Goal: Information Seeking & Learning: Find specific fact

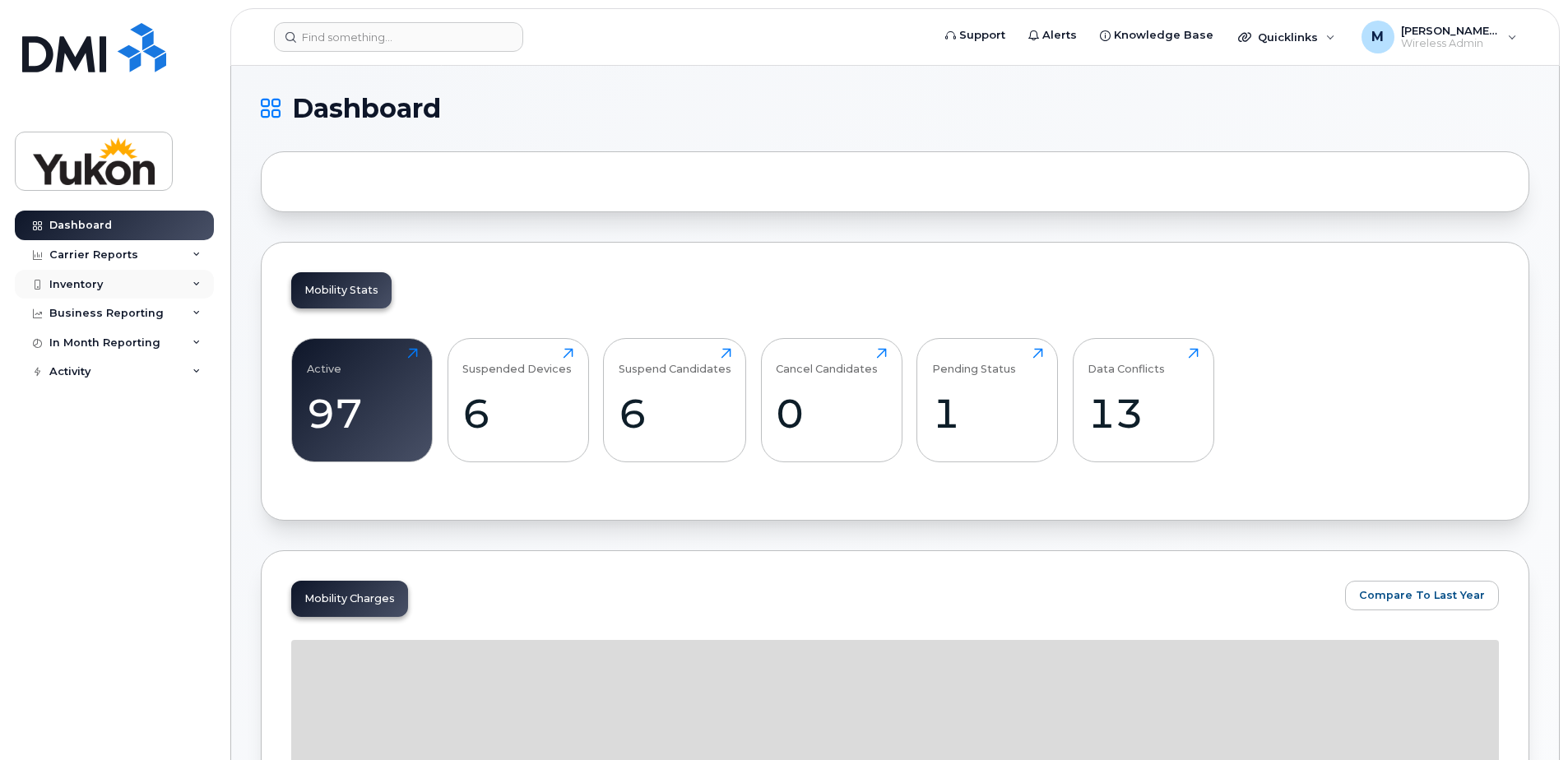
click at [126, 290] on div "Inventory" at bounding box center [114, 284] width 199 height 30
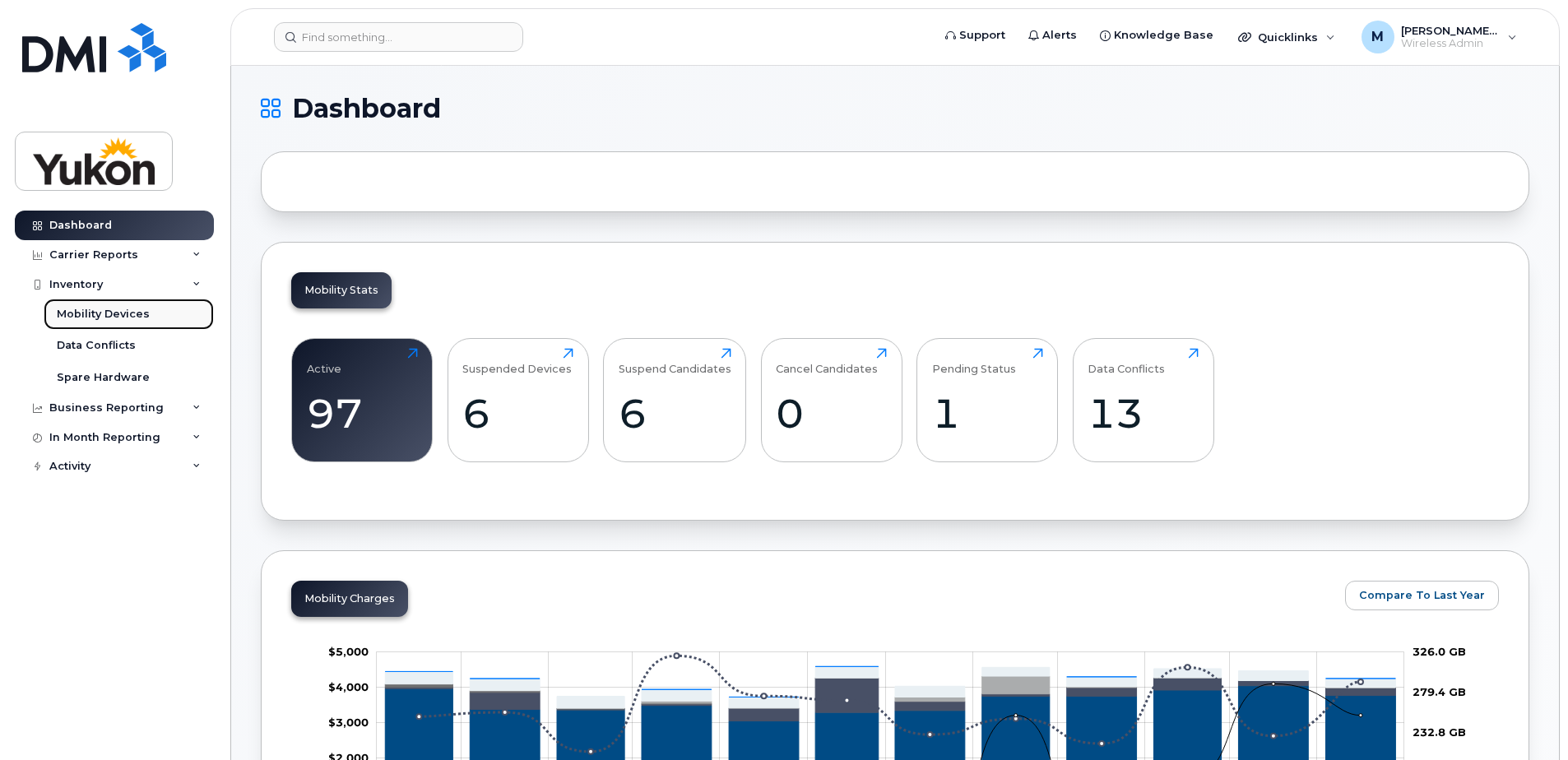
click at [121, 318] on div "Mobility Devices" at bounding box center [103, 314] width 93 height 15
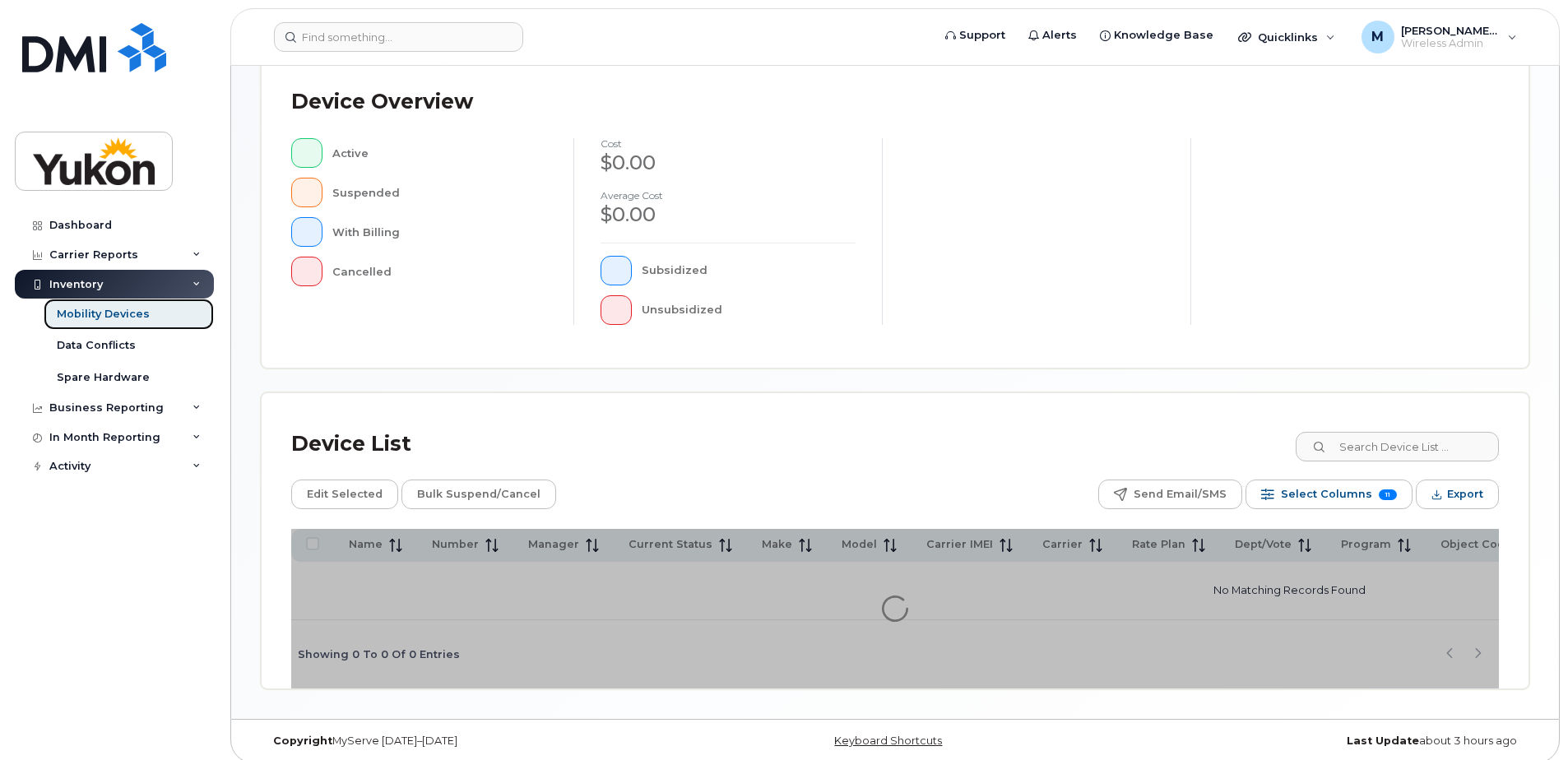
scroll to position [376, 0]
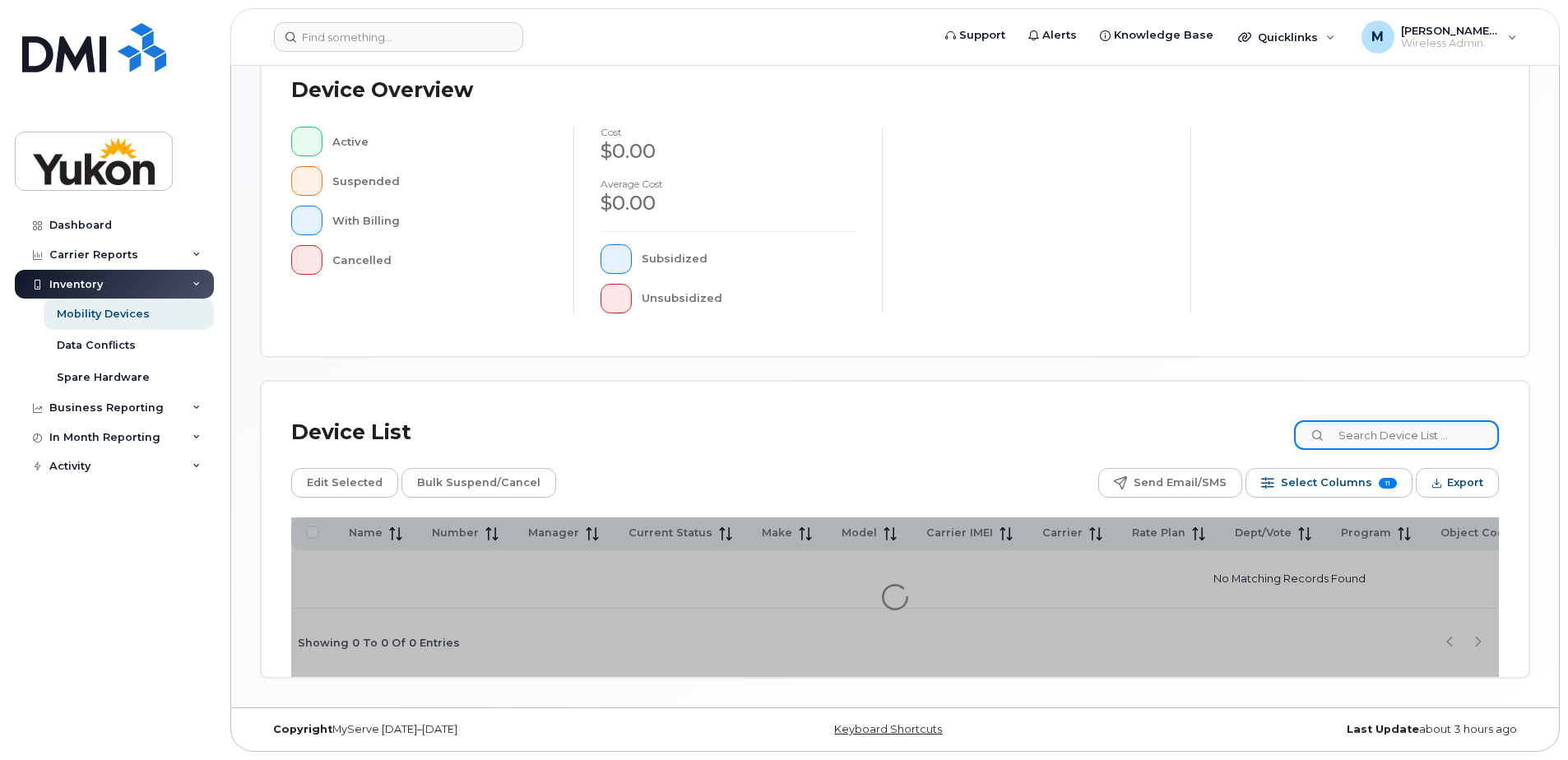
click at [1400, 425] on input at bounding box center [1396, 436] width 205 height 30
paste input "[PHONE_NUMBER]"
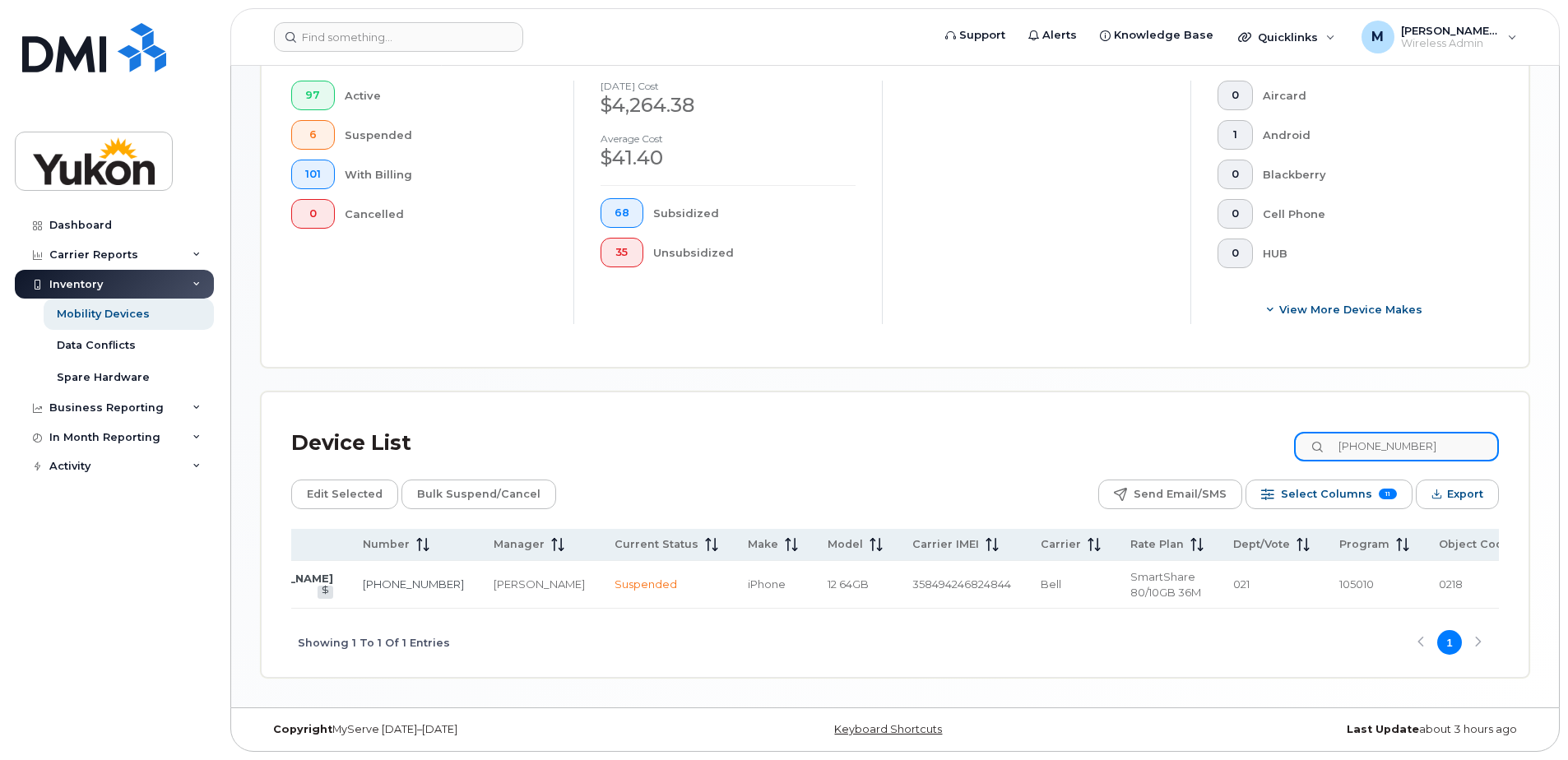
scroll to position [0, 199]
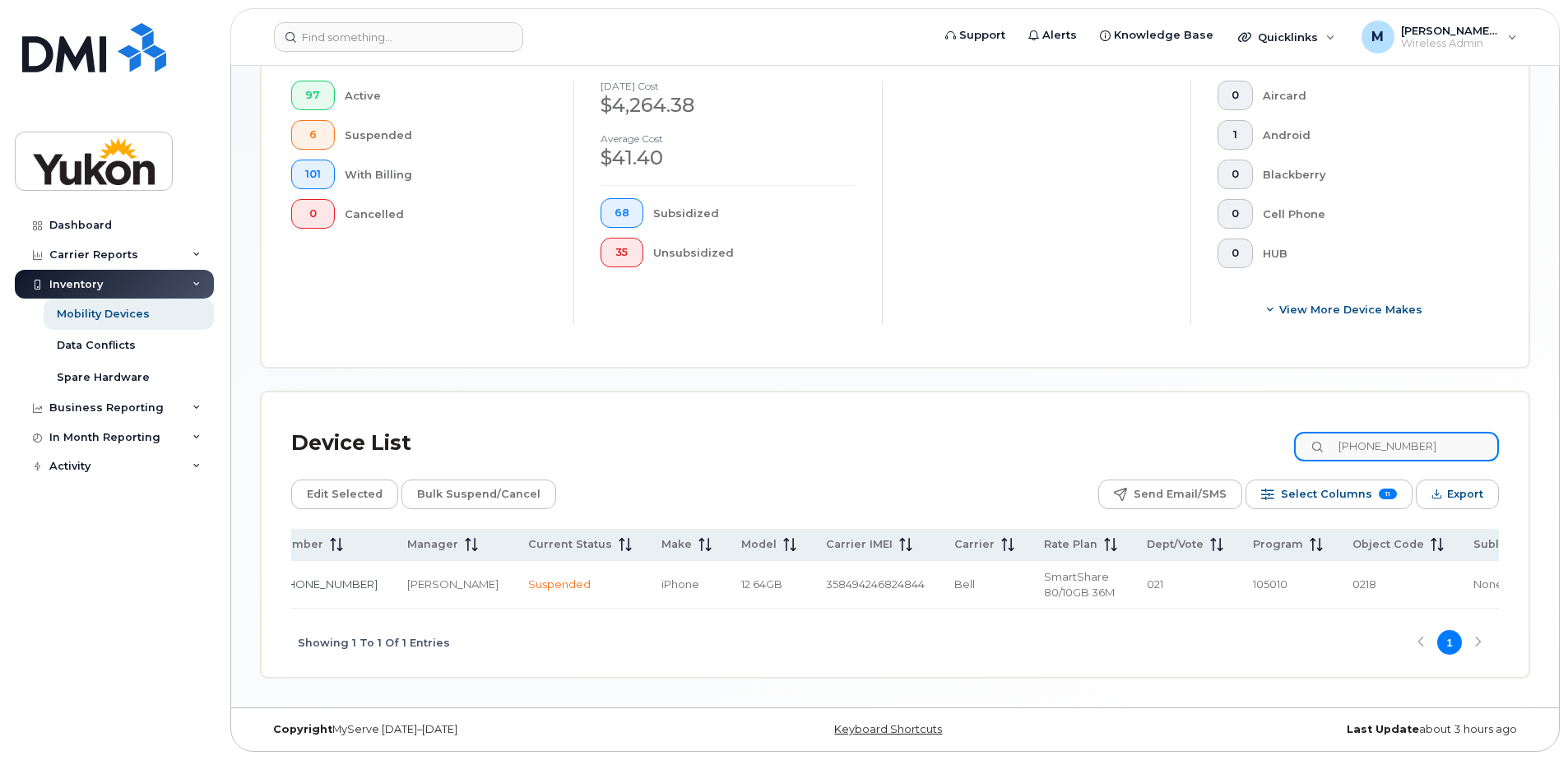
click at [1370, 432] on input "[PHONE_NUMBER]" at bounding box center [1396, 447] width 205 height 30
paste input "728"
drag, startPoint x: 827, startPoint y: 611, endPoint x: 574, endPoint y: 638, distance: 254.4
click at [574, 638] on div "Showing 1 To 1 Of 1 Entries 1" at bounding box center [895, 643] width 1207 height 68
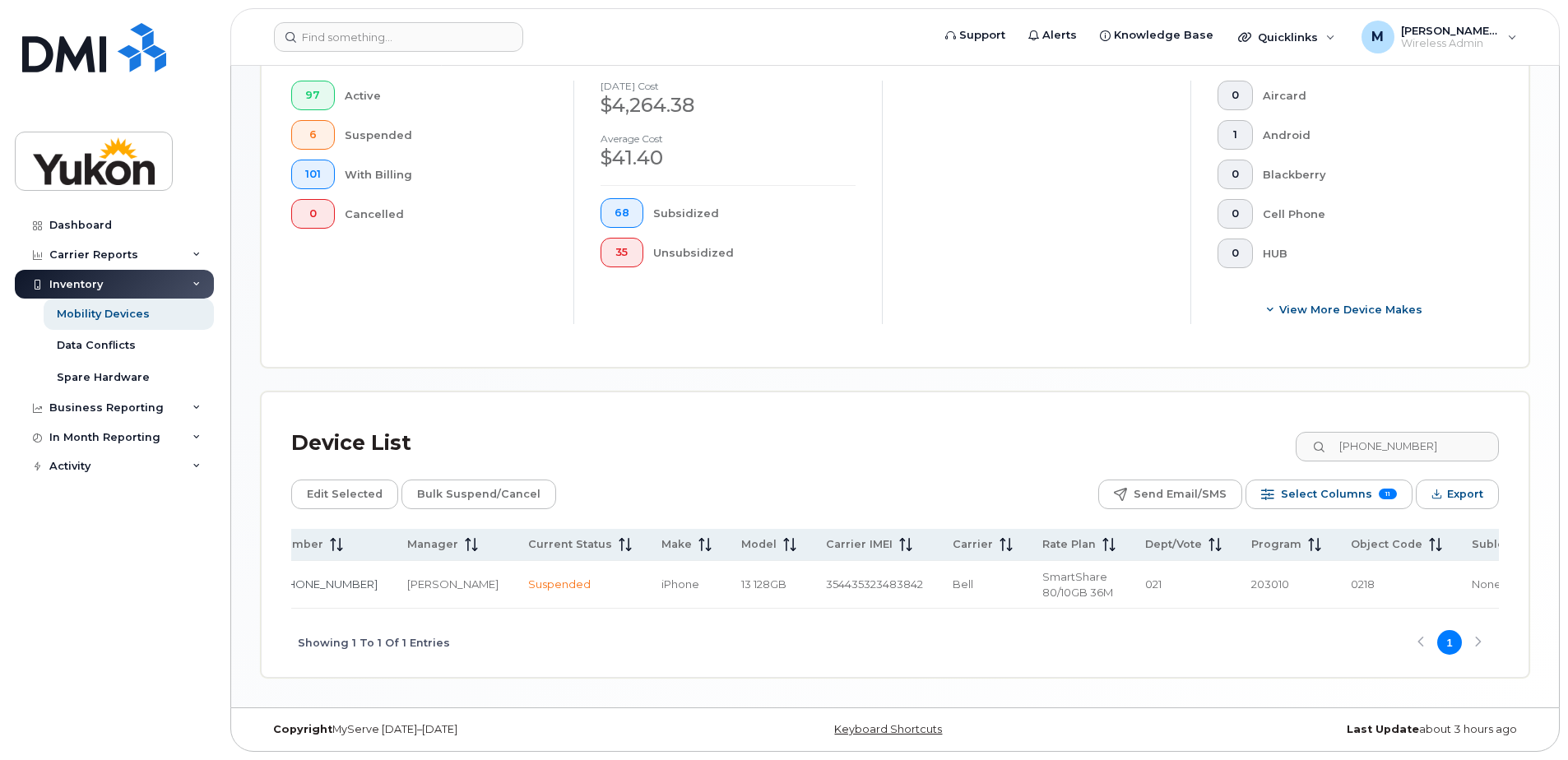
drag, startPoint x: 638, startPoint y: 617, endPoint x: 568, endPoint y: 619, distance: 70.0
click at [568, 619] on div "Showing 1 To 1 Of 1 Entries 1" at bounding box center [895, 643] width 1207 height 68
drag, startPoint x: 593, startPoint y: 602, endPoint x: 513, endPoint y: 606, distance: 80.1
click at [513, 606] on div "Name Number Manager Current Status Make Model Carrier IMEI Carrier Rate Plan De…" at bounding box center [895, 569] width 1207 height 80
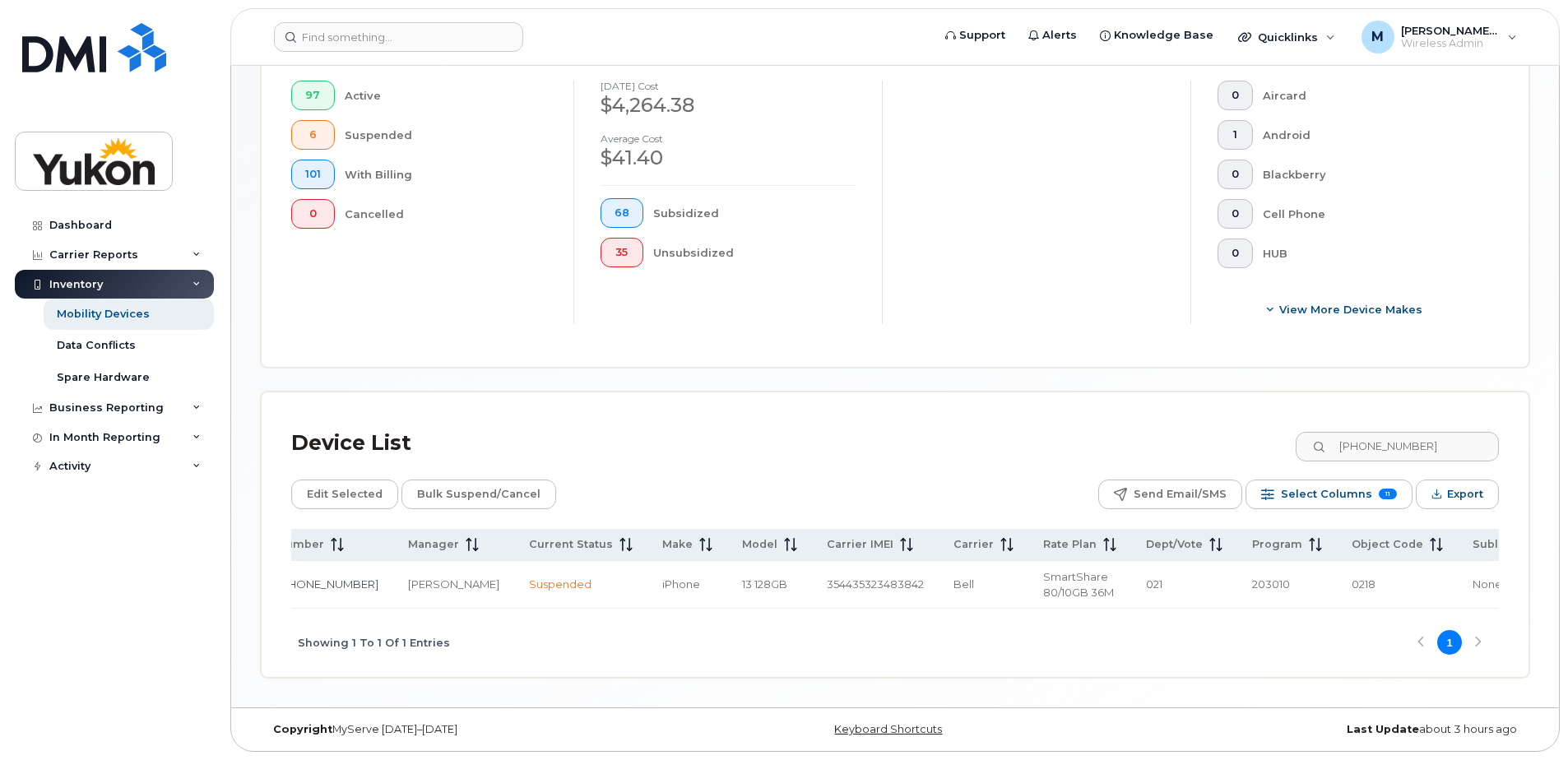
drag, startPoint x: 692, startPoint y: 609, endPoint x: 555, endPoint y: 609, distance: 137.0
click at [555, 609] on div "Showing 1 To 1 Of 1 Entries 1" at bounding box center [895, 643] width 1207 height 68
click at [557, 609] on div "Showing 1 To 1 Of 1 Entries 1" at bounding box center [895, 643] width 1207 height 68
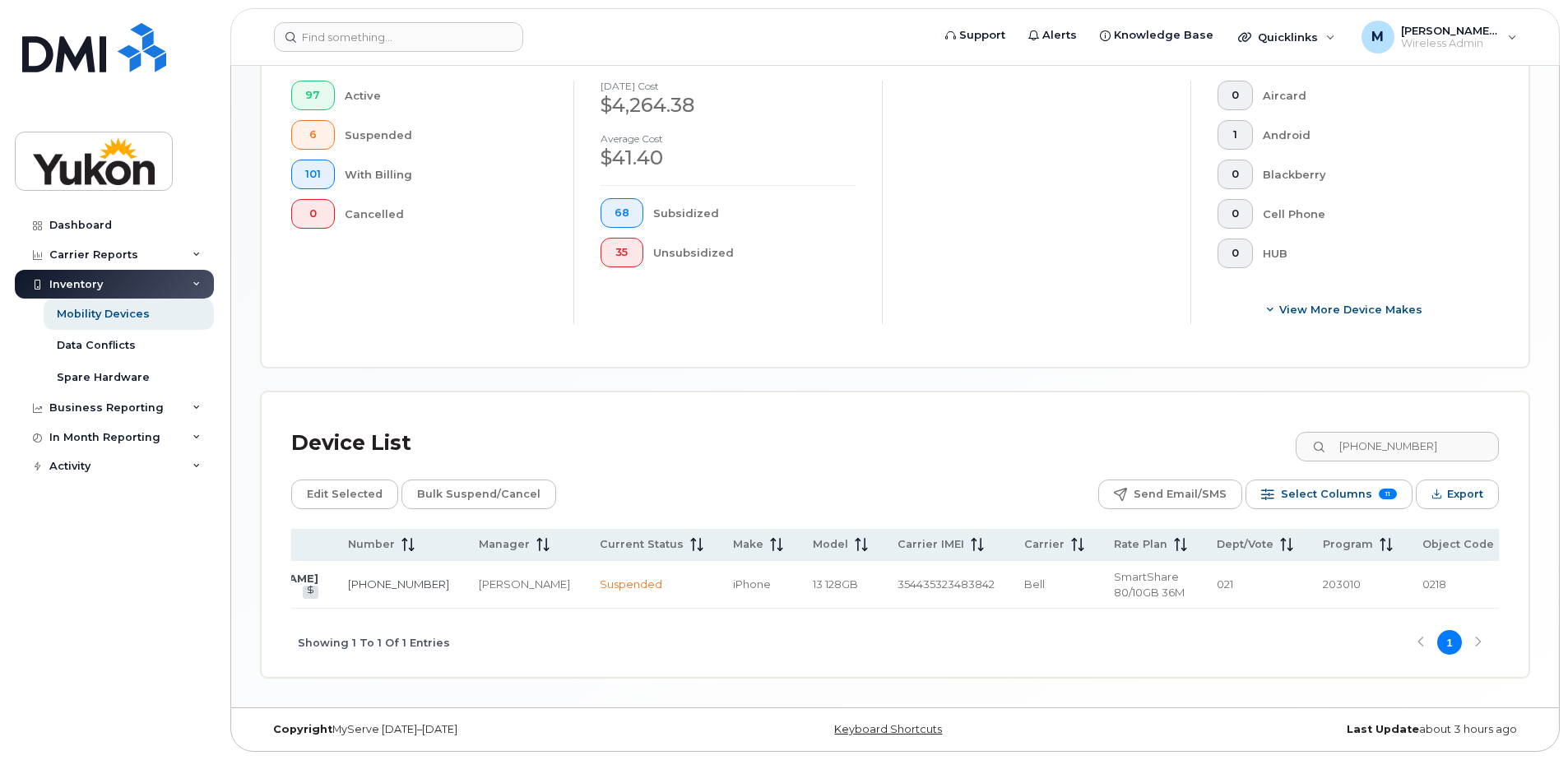
scroll to position [0, 0]
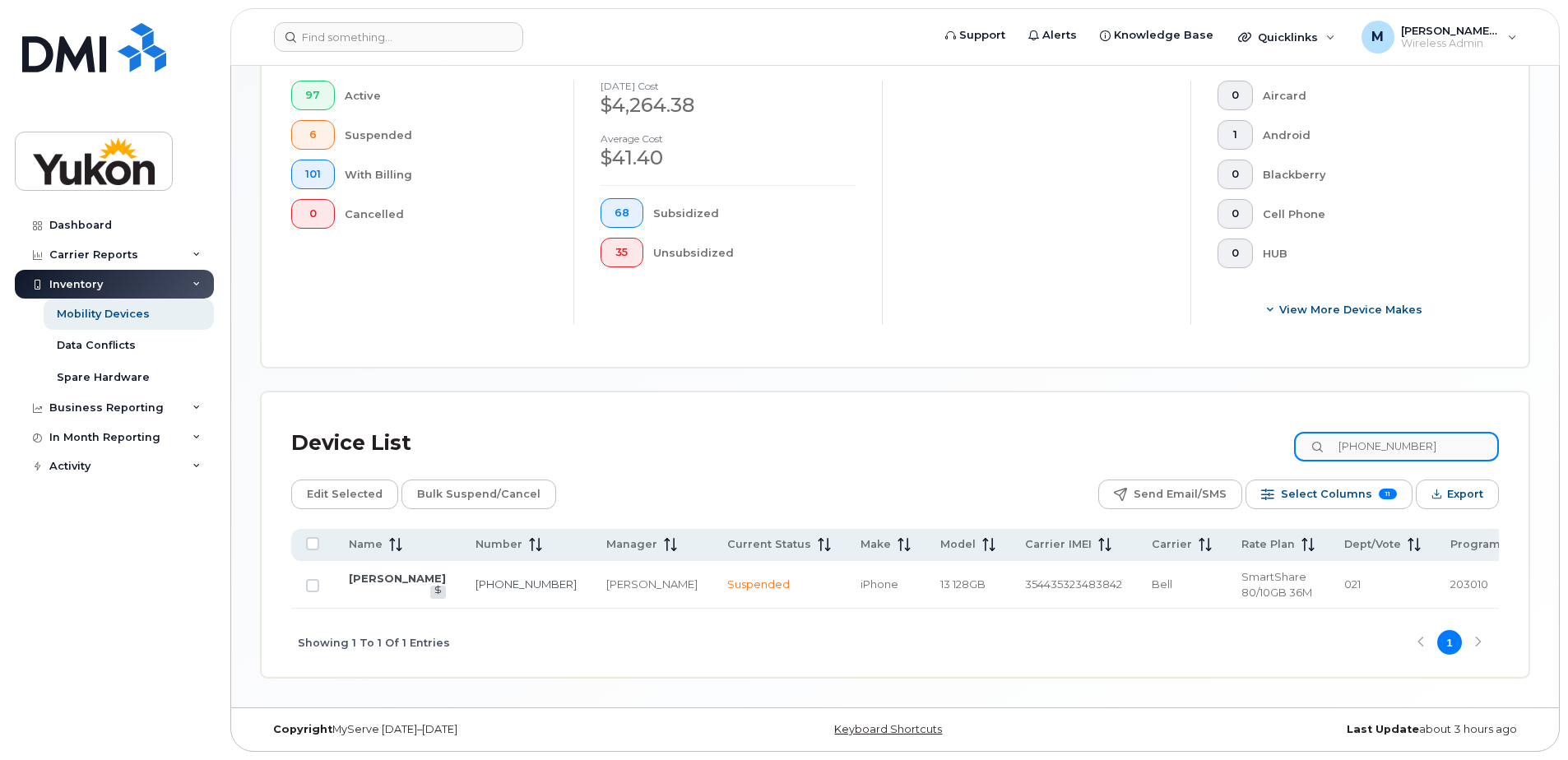
drag, startPoint x: 1409, startPoint y: 441, endPoint x: 1419, endPoint y: 441, distance: 10.0
click at [1409, 441] on input "[PHONE_NUMBER]" at bounding box center [1396, 447] width 205 height 30
paste input "8076"
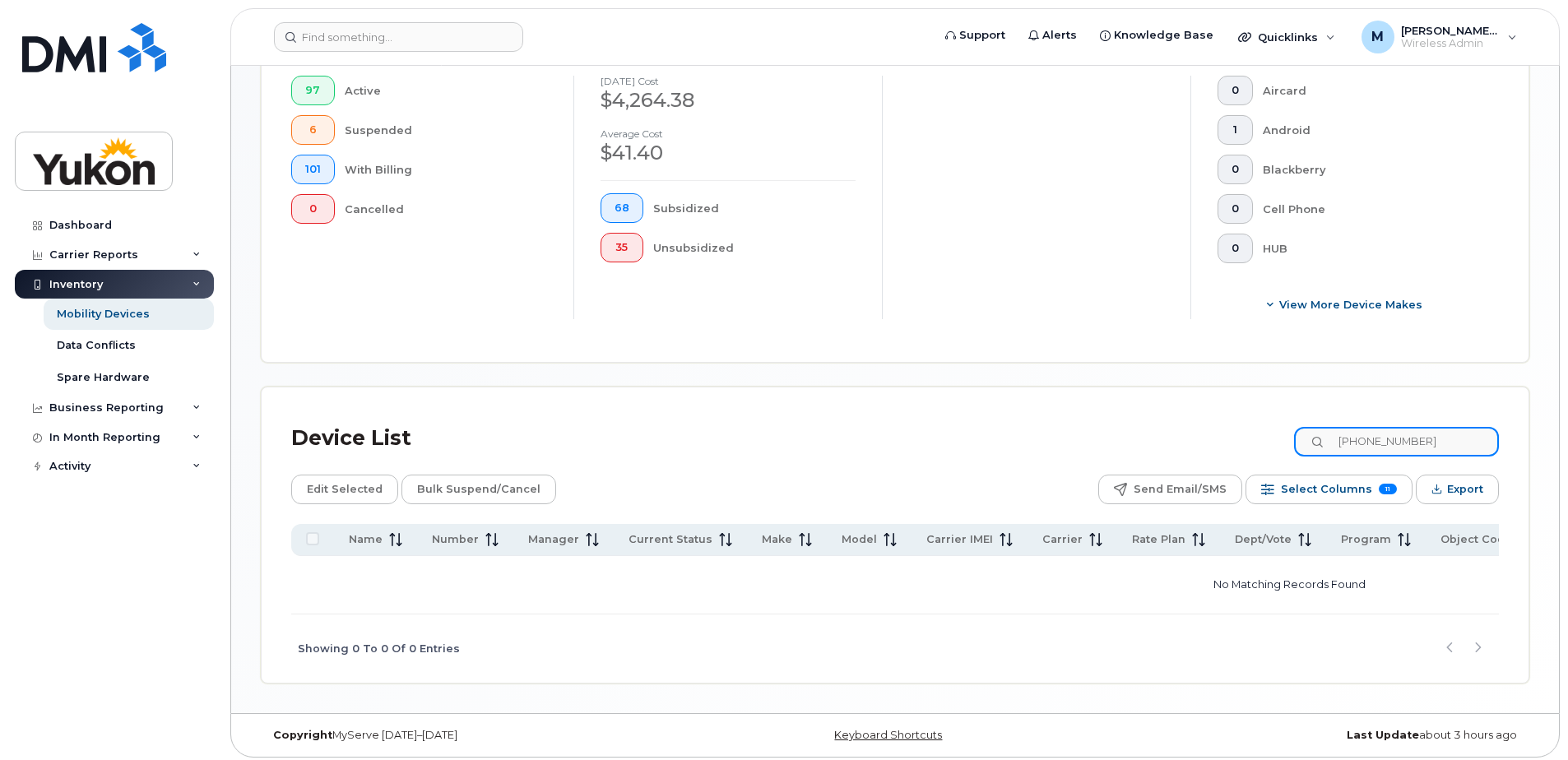
click at [1428, 443] on input "[PHONE_NUMBER]" at bounding box center [1396, 442] width 205 height 30
click at [1378, 446] on input "[PHONE_NUMBER]" at bounding box center [1396, 442] width 205 height 30
drag, startPoint x: 1482, startPoint y: 433, endPoint x: 1044, endPoint y: 485, distance: 441.1
click at [1044, 485] on div "Device List [PHONE_NUMBER] Edit Selected Bulk Suspend/Cancel Send Email/SMS Sel…" at bounding box center [895, 550] width 1207 height 266
click at [1453, 433] on input "[PHONE_NUMBER]" at bounding box center [1396, 442] width 205 height 30
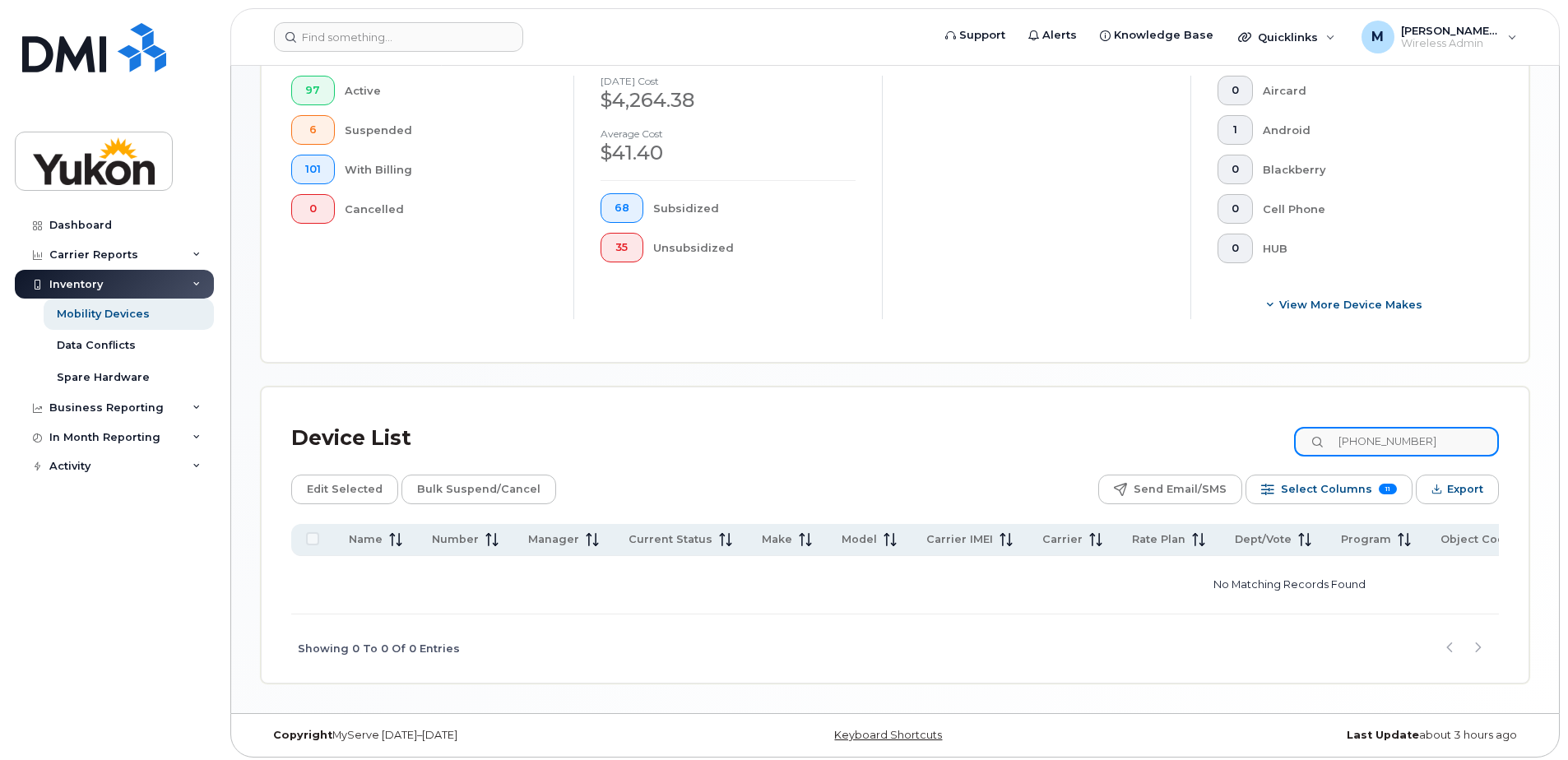
paste input "3564"
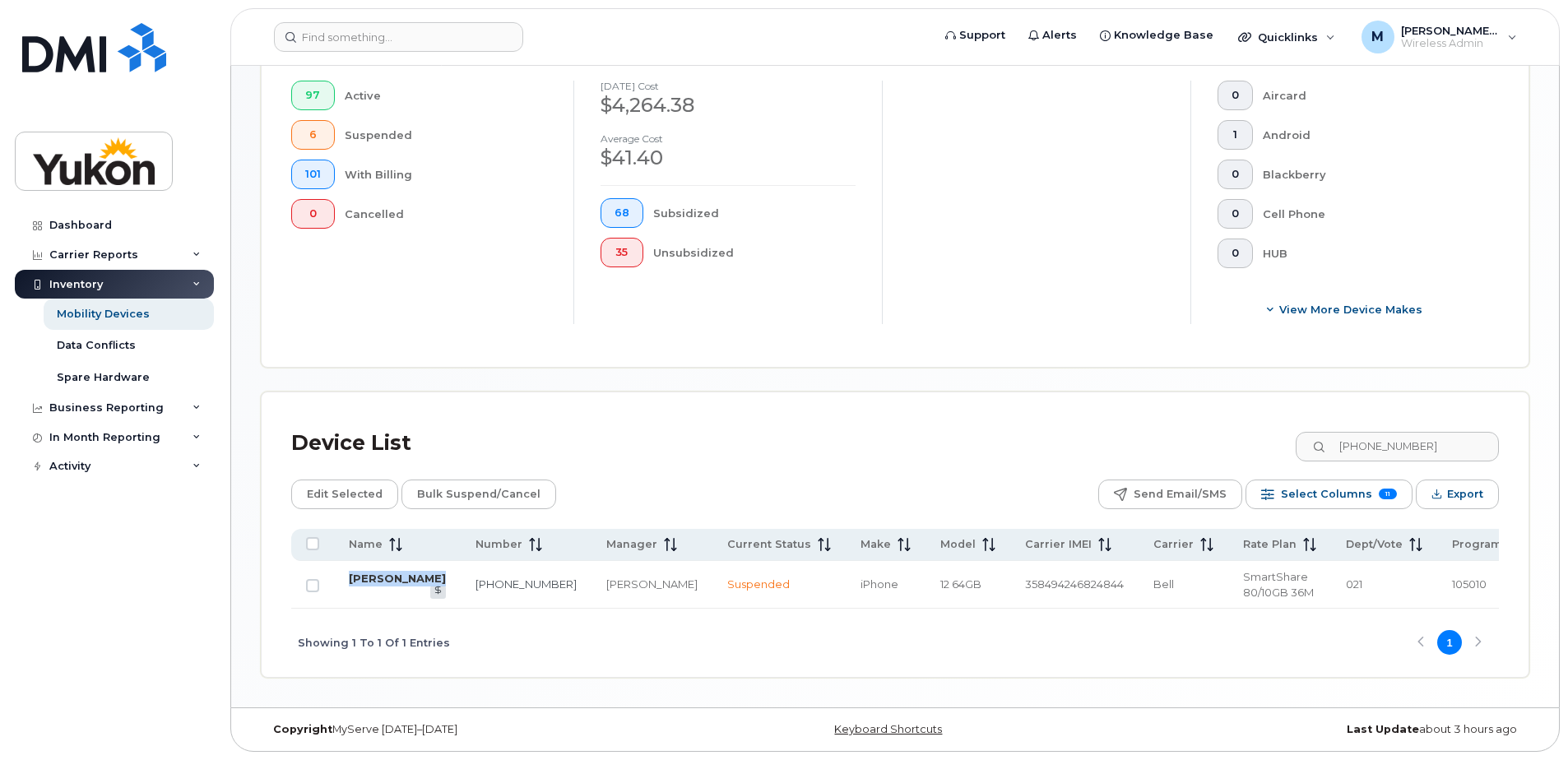
drag, startPoint x: 392, startPoint y: 590, endPoint x: 351, endPoint y: 575, distance: 43.7
click at [351, 575] on td "[PERSON_NAME]" at bounding box center [397, 585] width 126 height 47
copy link "[PERSON_NAME]"
click at [1470, 435] on input "[PHONE_NUMBER]" at bounding box center [1396, 447] width 205 height 30
paste input "7284"
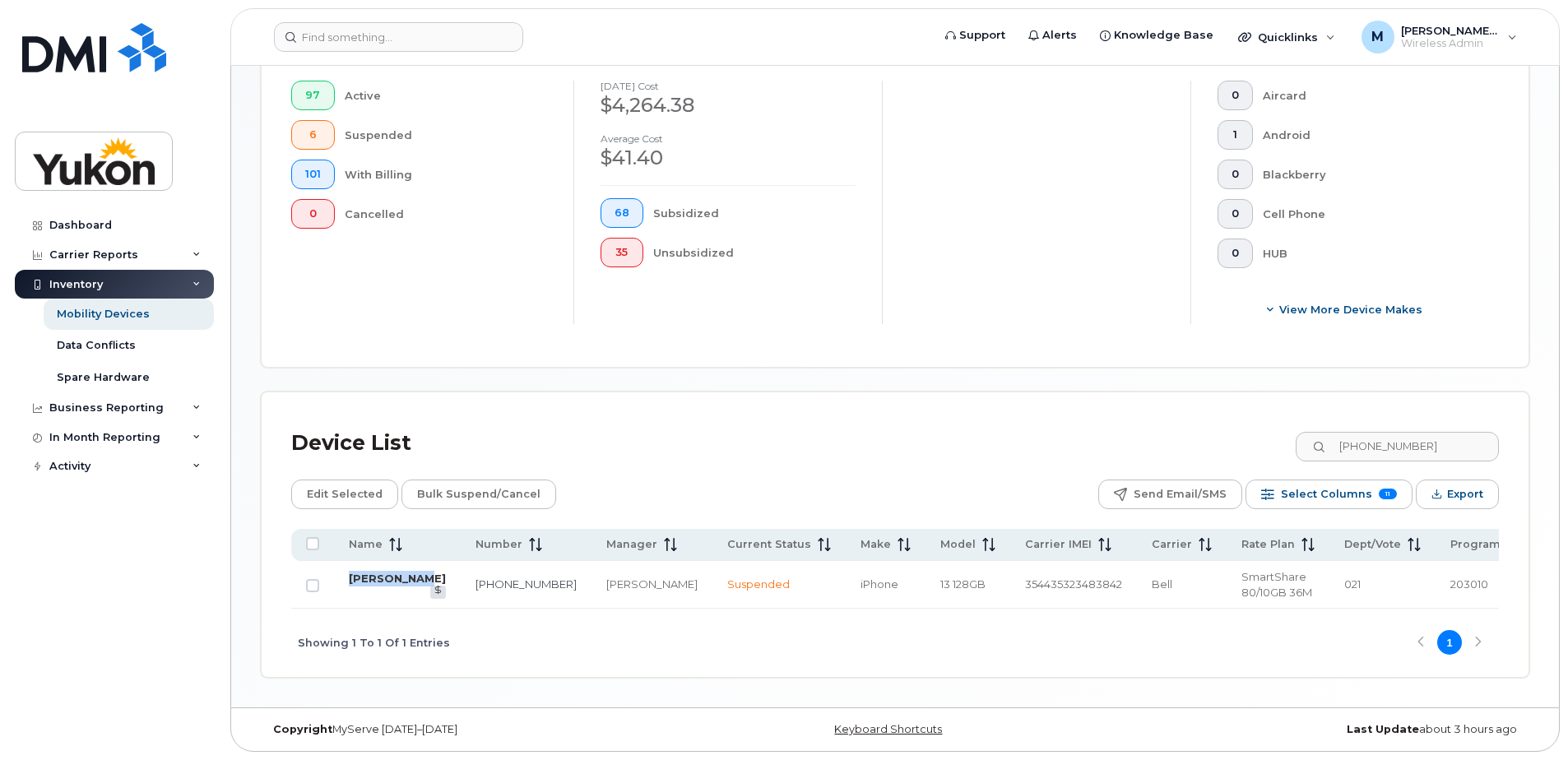
drag, startPoint x: 382, startPoint y: 597, endPoint x: 351, endPoint y: 575, distance: 38.0
click at [351, 575] on td "[PERSON_NAME]" at bounding box center [397, 585] width 126 height 47
copy link "[PERSON_NAME]"
click at [1497, 456] on div "[PHONE_NUMBER]" at bounding box center [1397, 447] width 203 height 30
click at [1475, 446] on input "[PHONE_NUMBER]" at bounding box center [1396, 447] width 205 height 30
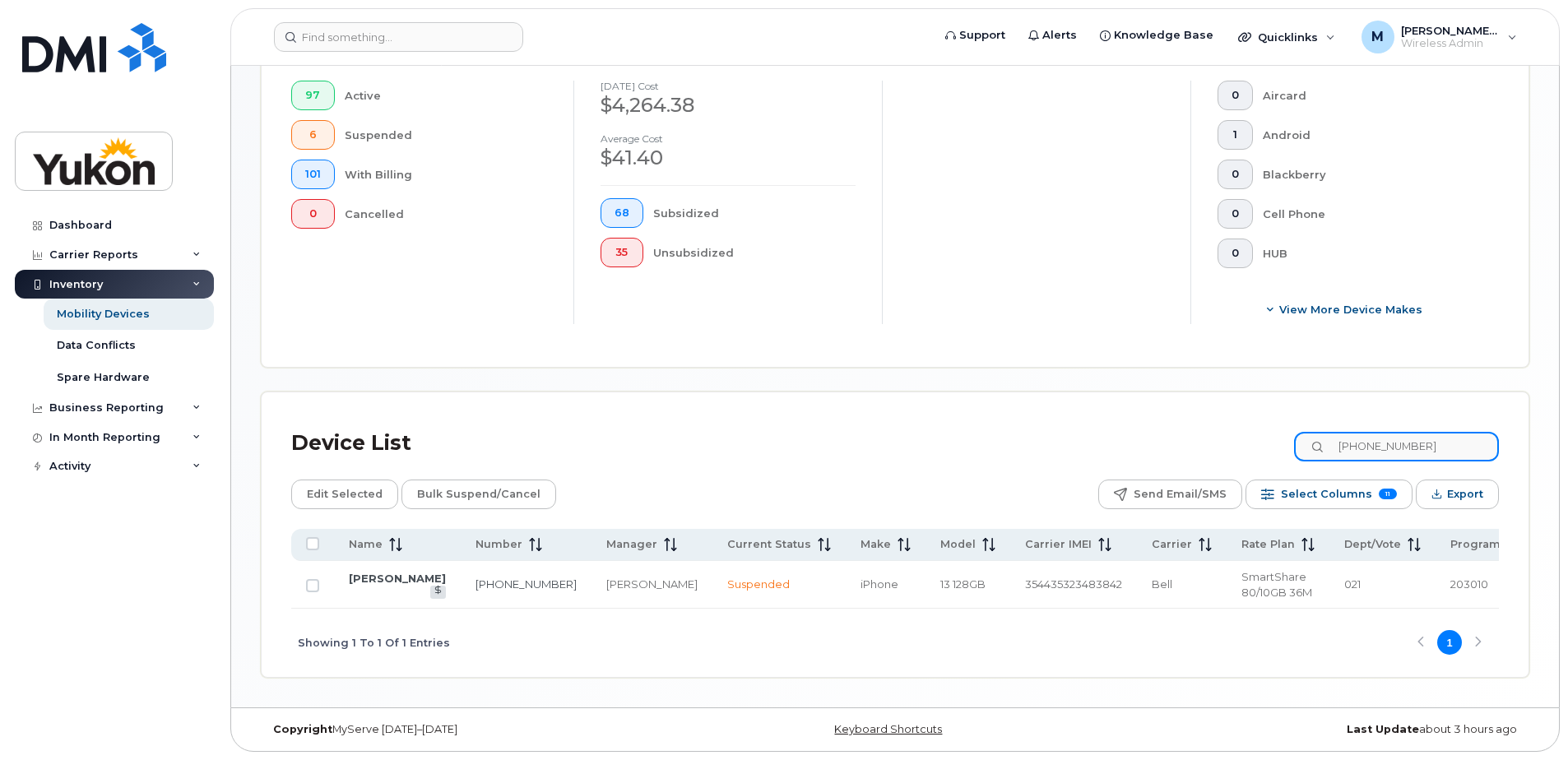
paste input "8076"
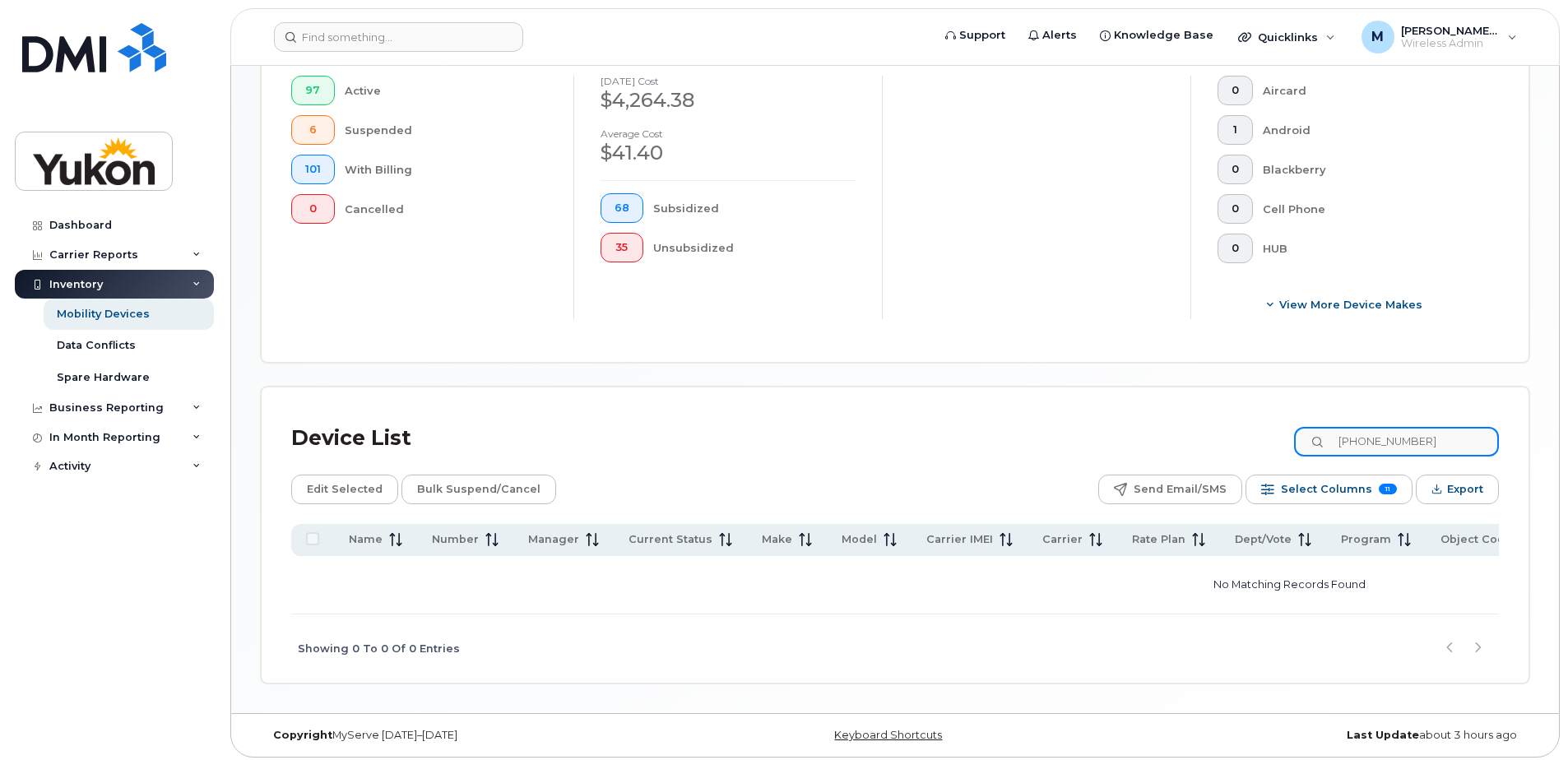
click at [1445, 442] on input "[PHONE_NUMBER]" at bounding box center [1396, 442] width 205 height 30
paste input "670"
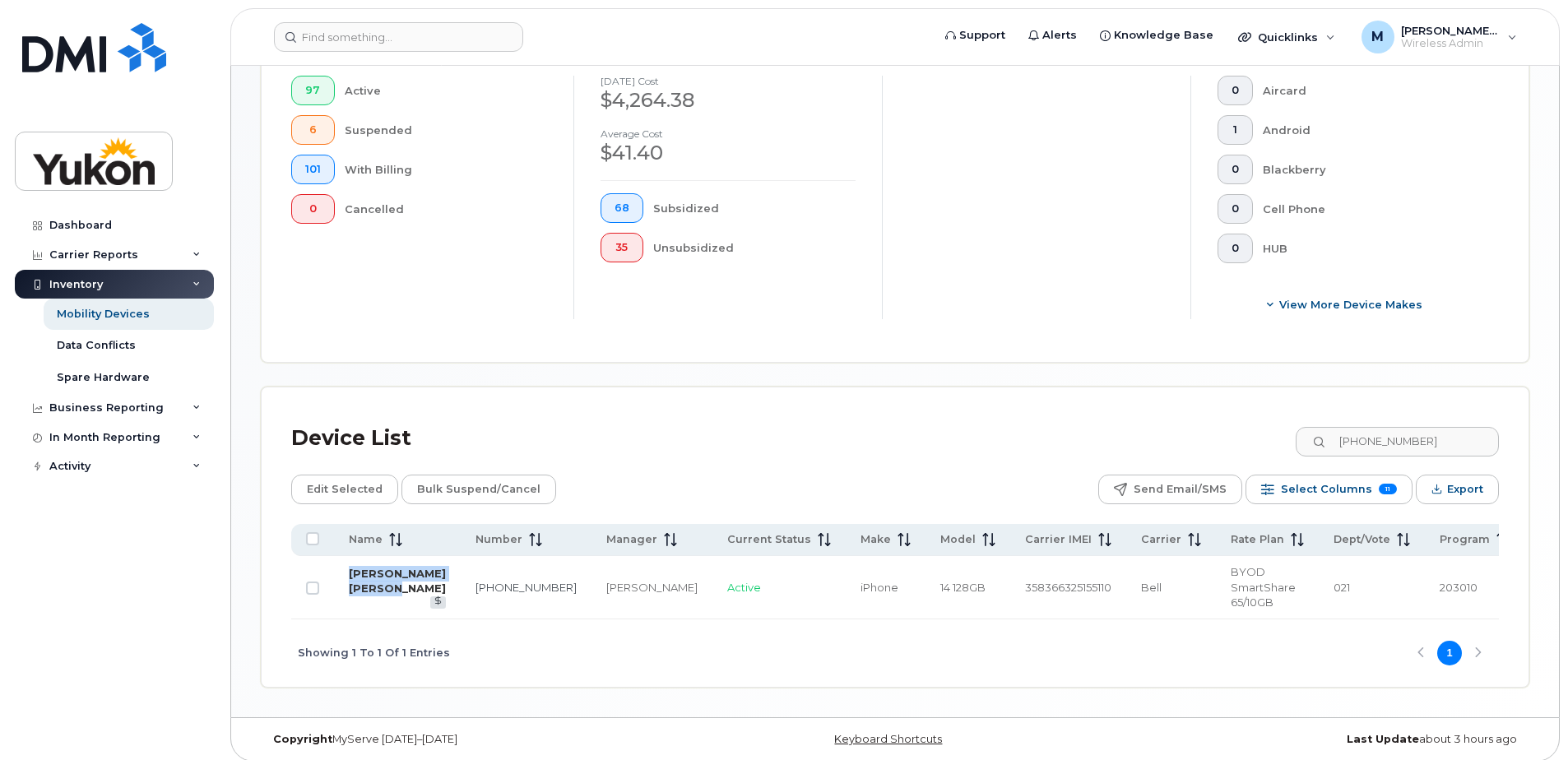
drag, startPoint x: 389, startPoint y: 605, endPoint x: 348, endPoint y: 571, distance: 53.3
click at [348, 571] on td "[PERSON_NAME] [PERSON_NAME]" at bounding box center [397, 588] width 126 height 63
copy link "[PERSON_NAME] [PERSON_NAME]"
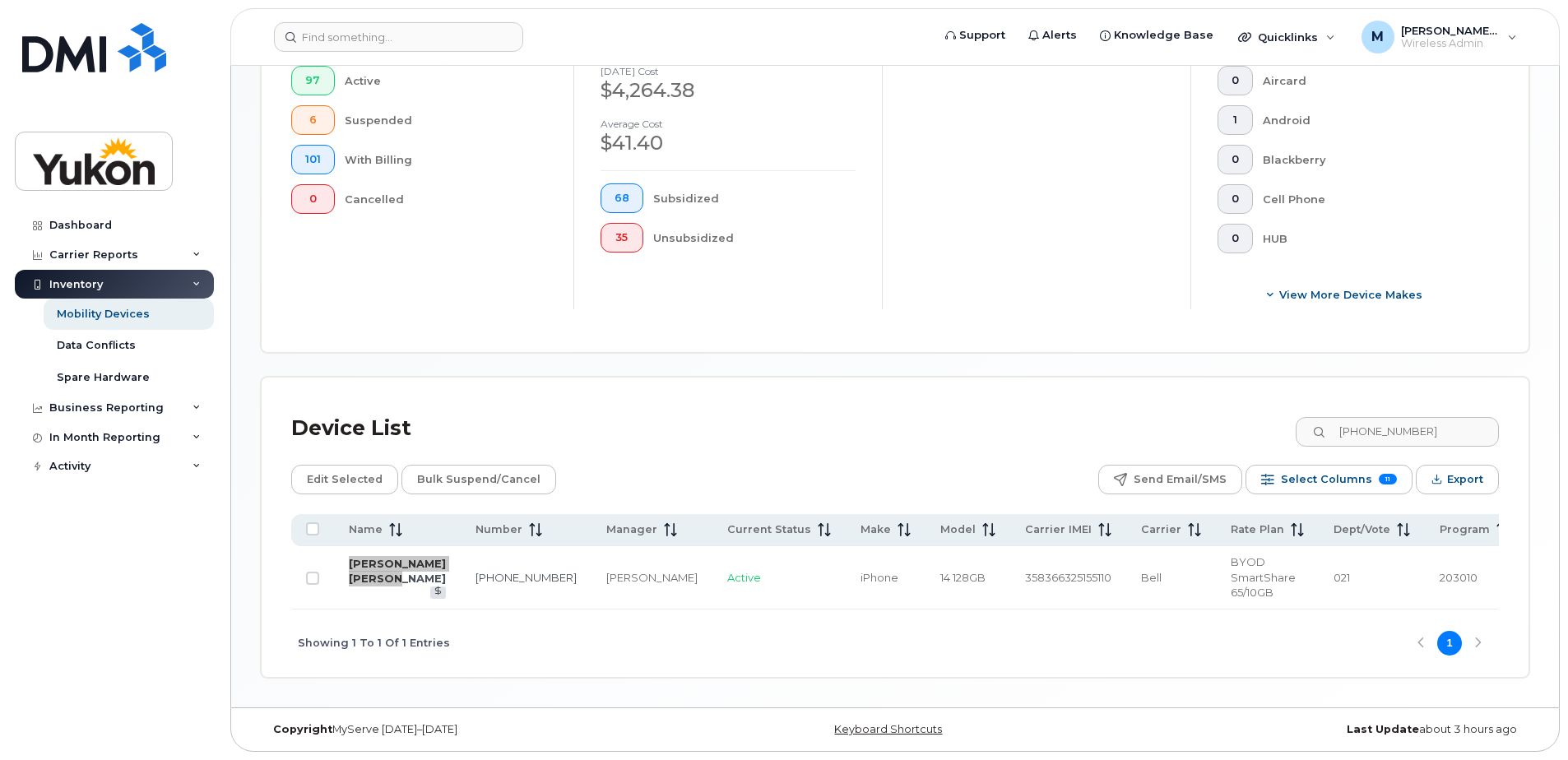
scroll to position [480, 0]
click at [1462, 427] on input "[PHONE_NUMBER]" at bounding box center [1396, 432] width 205 height 30
paste input "9401"
drag, startPoint x: 400, startPoint y: 585, endPoint x: 340, endPoint y: 559, distance: 65.4
click at [340, 559] on td "[PERSON_NAME]" at bounding box center [397, 578] width 126 height 63
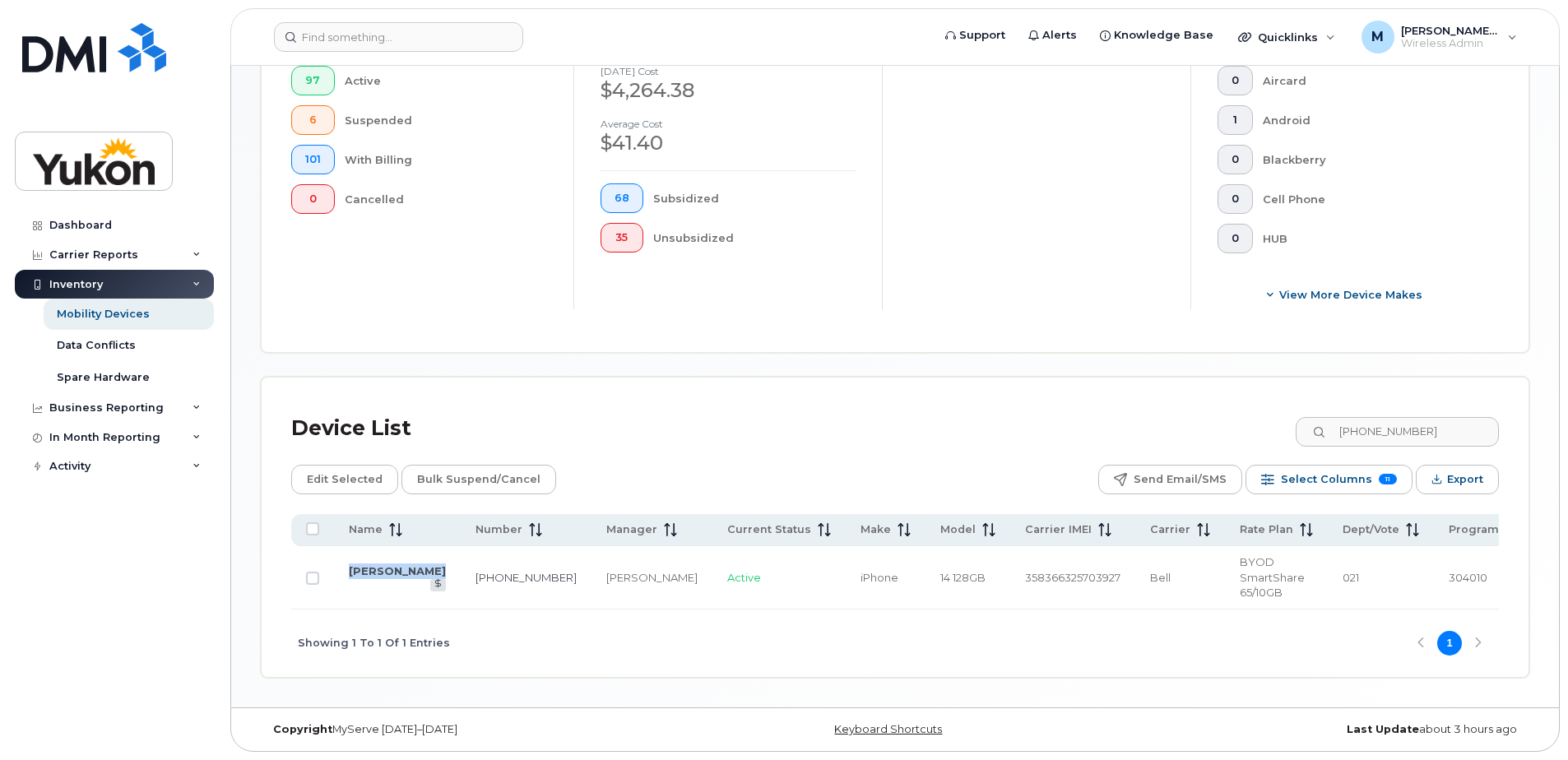
copy link "[PERSON_NAME]"
click at [1403, 427] on input "[PHONE_NUMBER]" at bounding box center [1396, 432] width 205 height 30
paste input "14"
drag, startPoint x: 422, startPoint y: 574, endPoint x: 348, endPoint y: 546, distance: 79.1
click at [348, 546] on td "[PERSON_NAME]" at bounding box center [397, 578] width 126 height 63
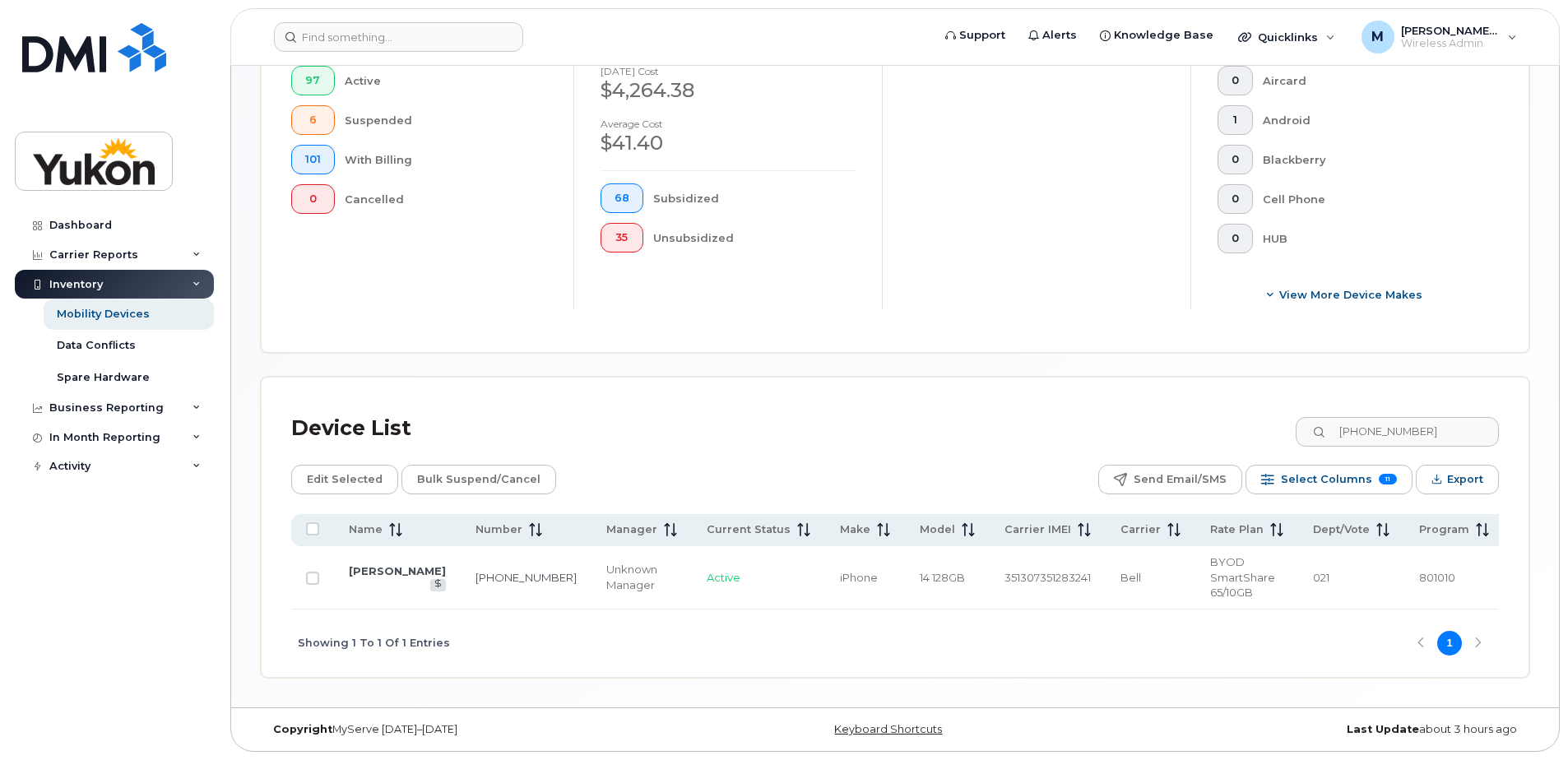
copy link "[PERSON_NAME]"
click at [1492, 432] on input "[PHONE_NUMBER]" at bounding box center [1396, 432] width 205 height 30
paste input "4-6982"
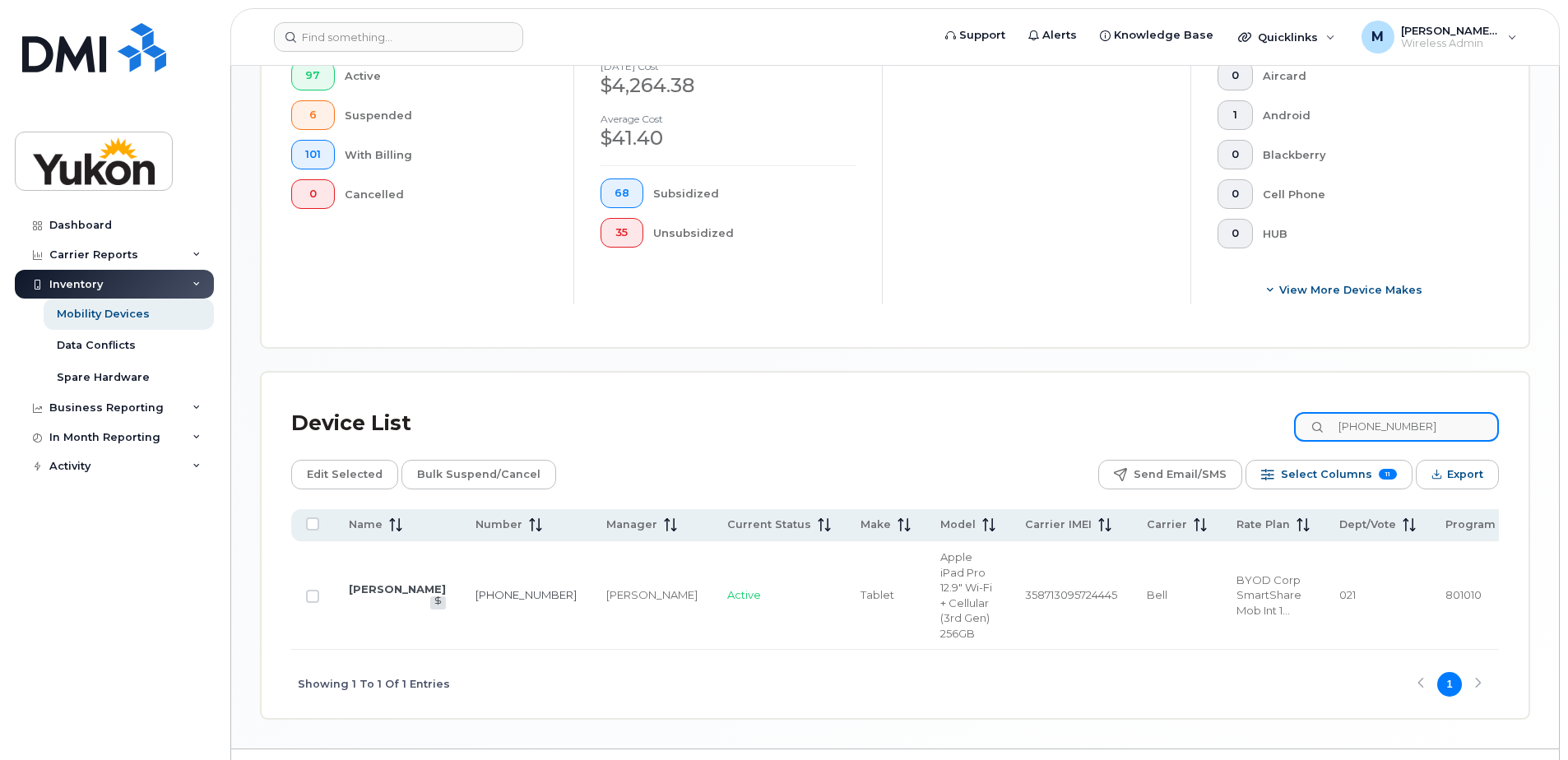
type input "[PHONE_NUMBER]"
drag, startPoint x: 419, startPoint y: 605, endPoint x: 352, endPoint y: 588, distance: 69.1
click at [352, 588] on td "[PERSON_NAME]" at bounding box center [397, 595] width 126 height 109
copy link "[PERSON_NAME]"
